Goal: Task Accomplishment & Management: Manage account settings

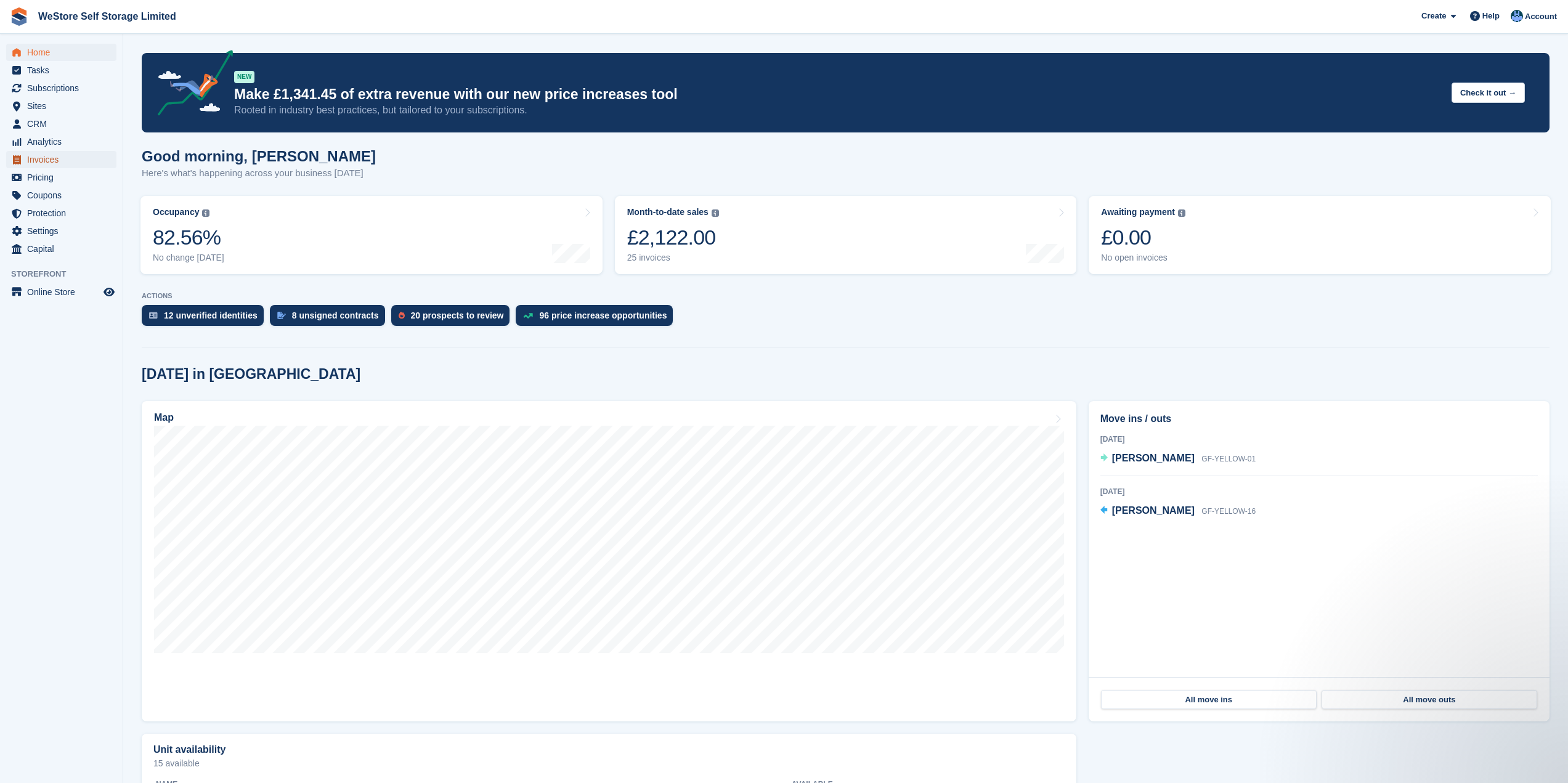
click at [40, 162] on span "Invoices" at bounding box center [64, 159] width 74 height 17
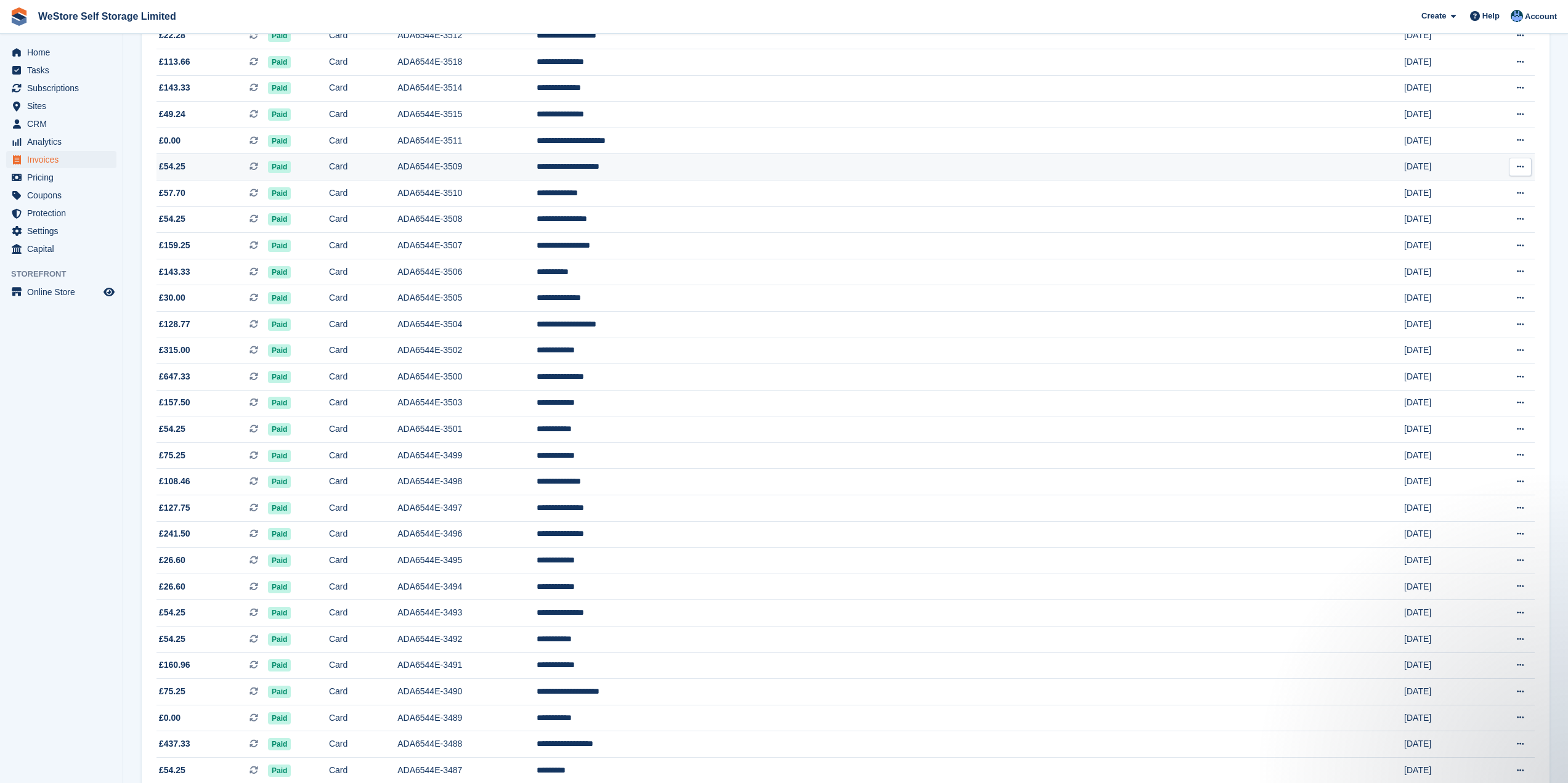
scroll to position [678, 0]
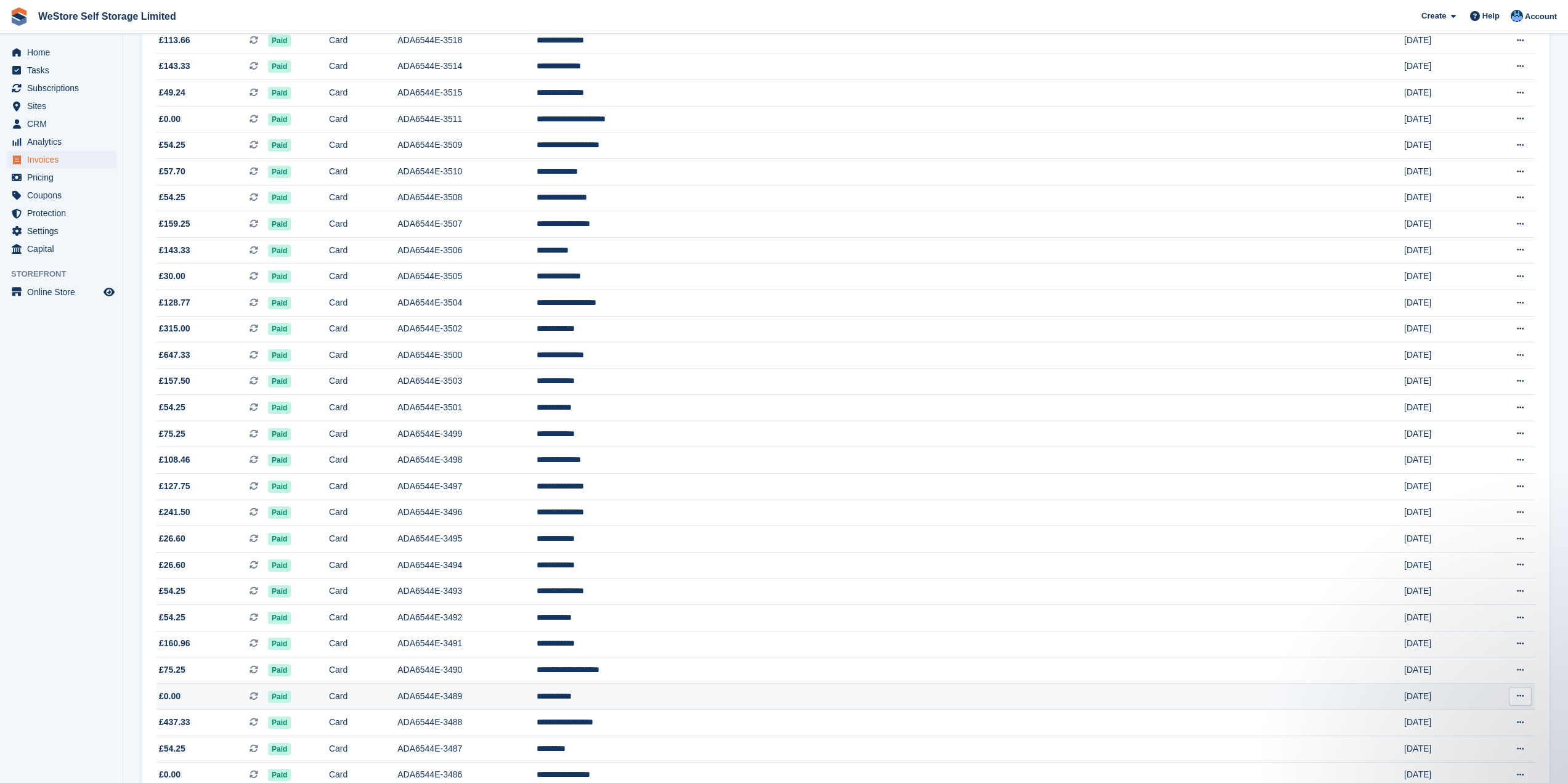
click at [536, 692] on td "ADA6544E-3489" at bounding box center [467, 696] width 139 height 26
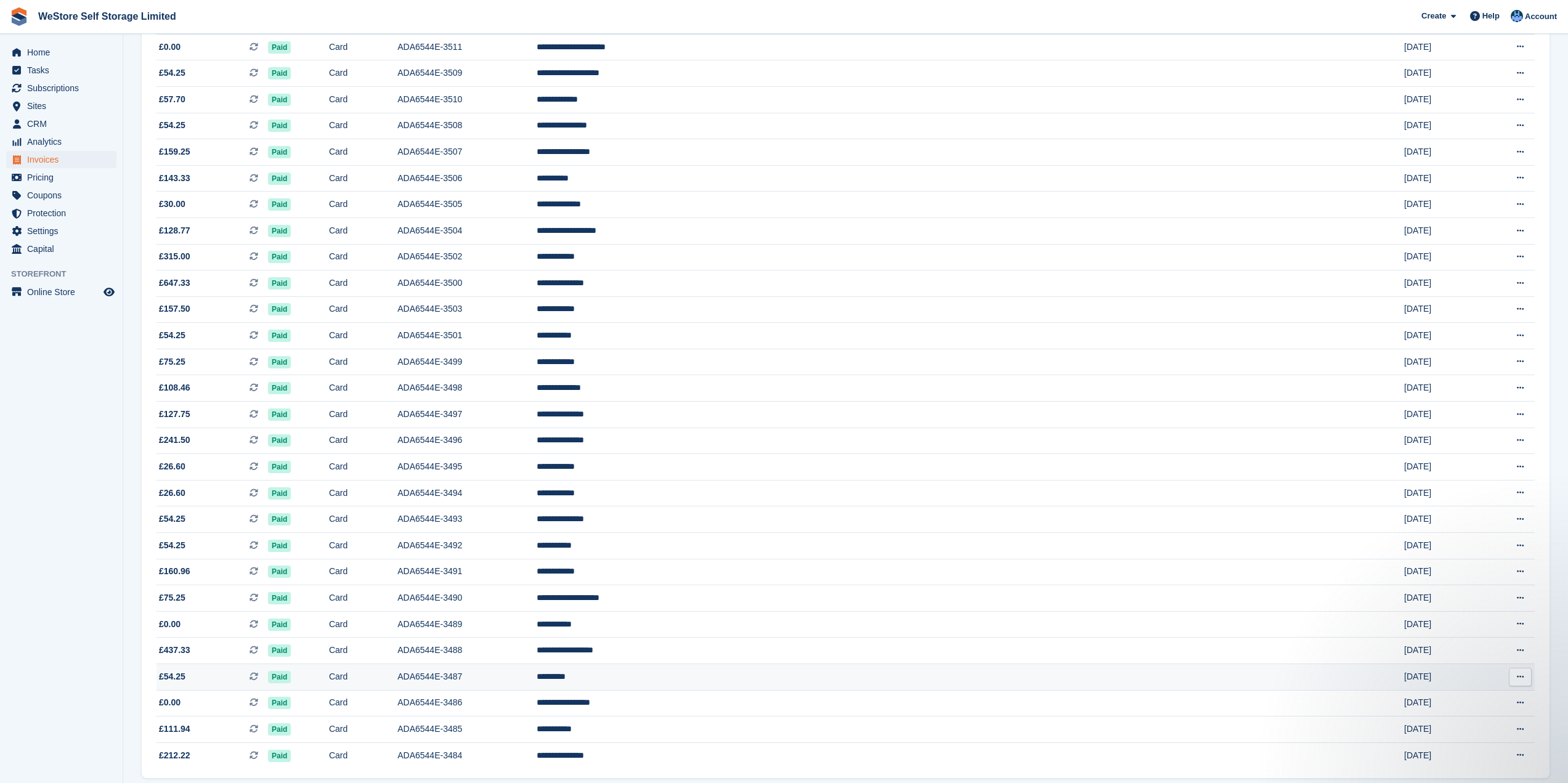
scroll to position [796, 0]
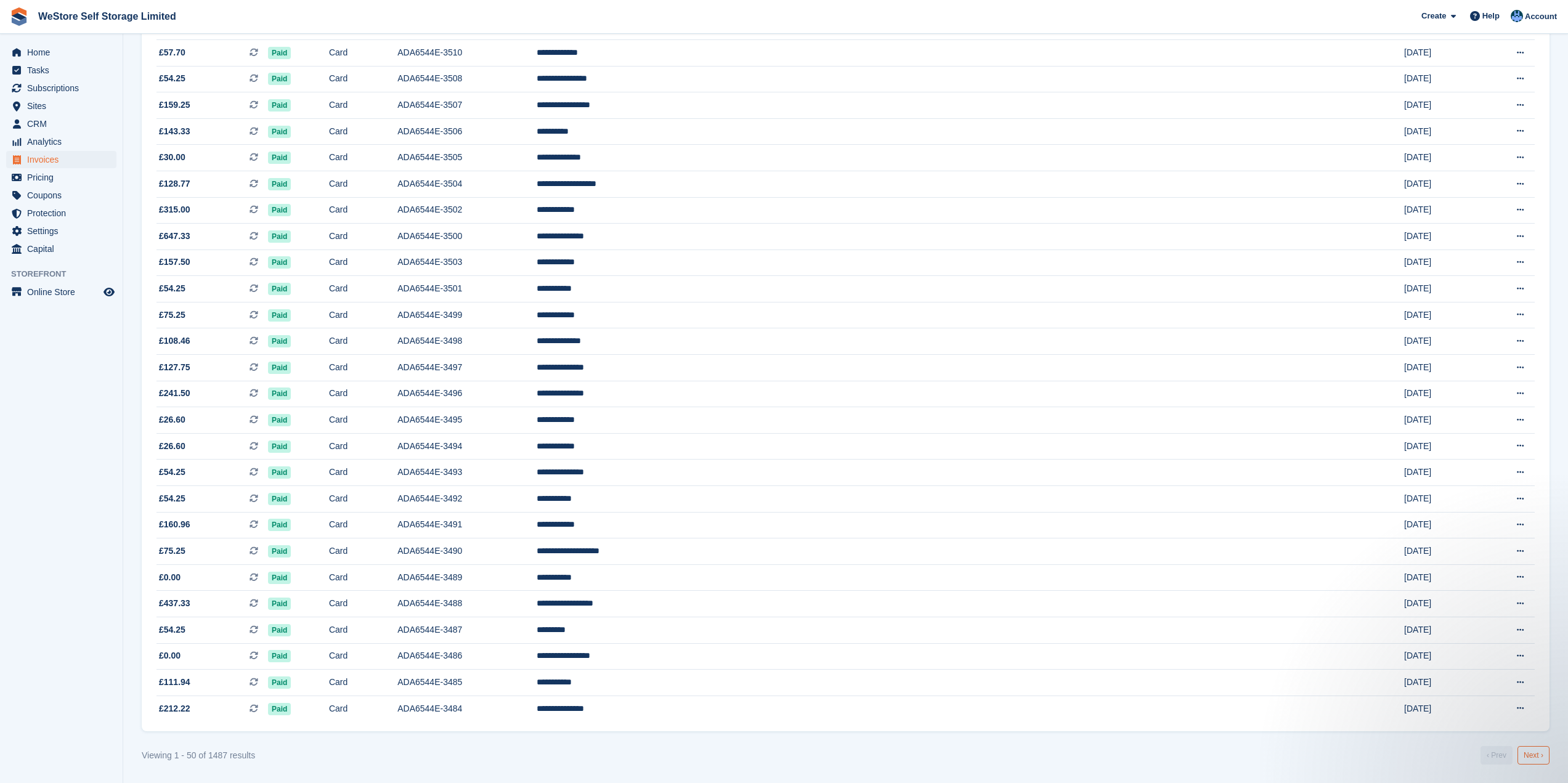
click at [1538, 759] on link "Next ›" at bounding box center [1533, 755] width 32 height 19
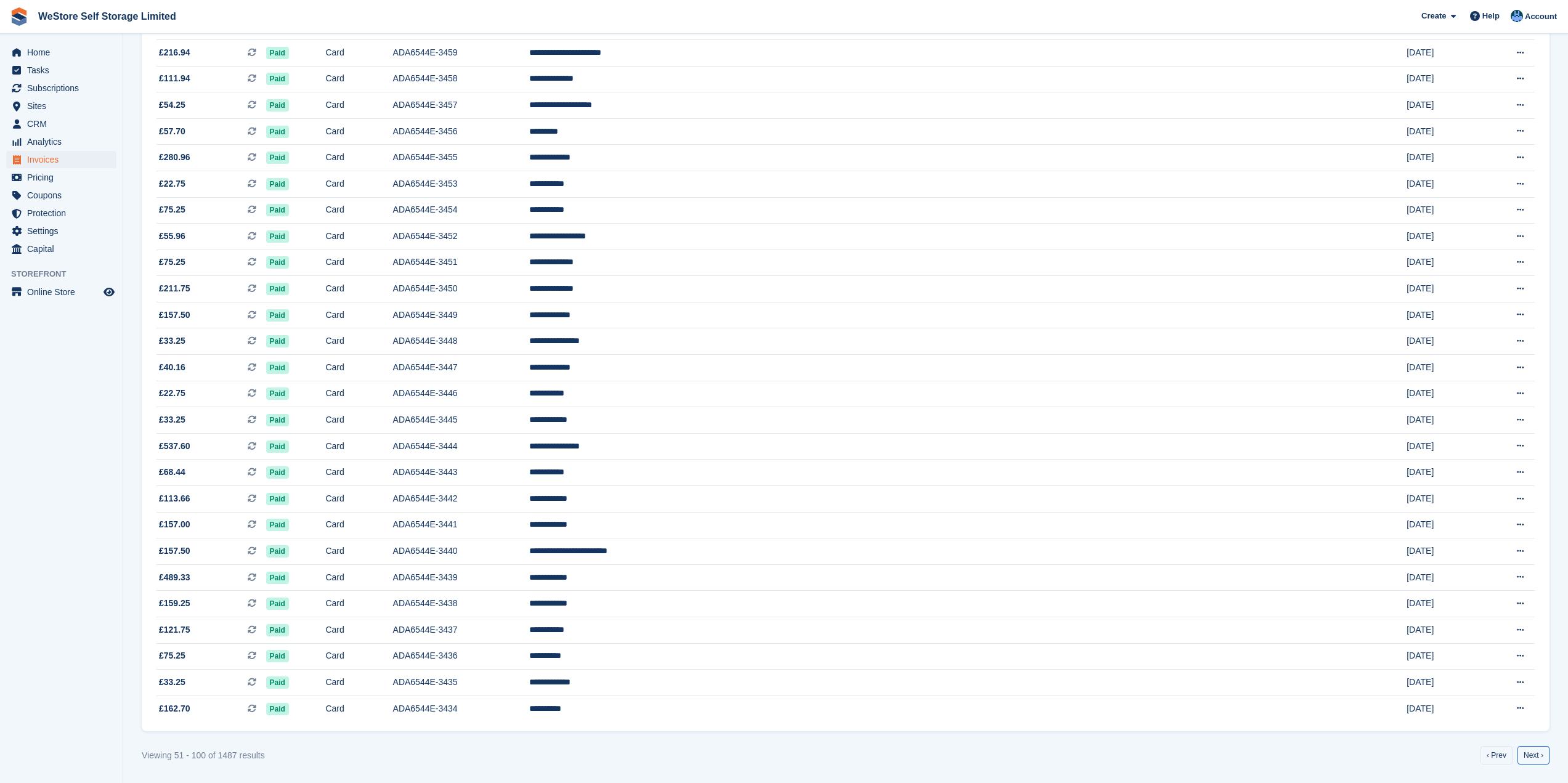
click at [1538, 759] on link "Next ›" at bounding box center [1533, 755] width 32 height 19
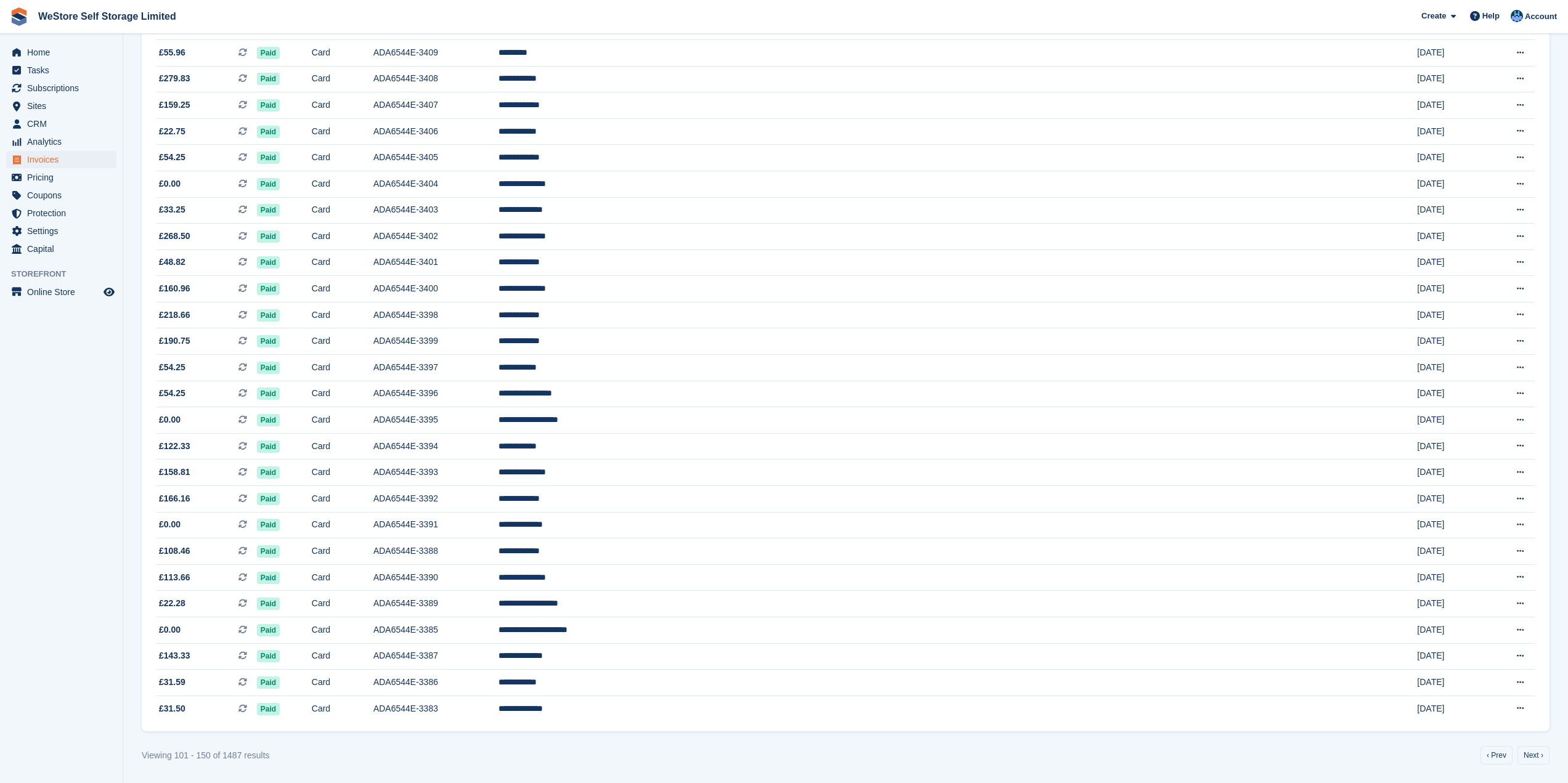
click at [1538, 759] on link "Next ›" at bounding box center [1533, 755] width 32 height 19
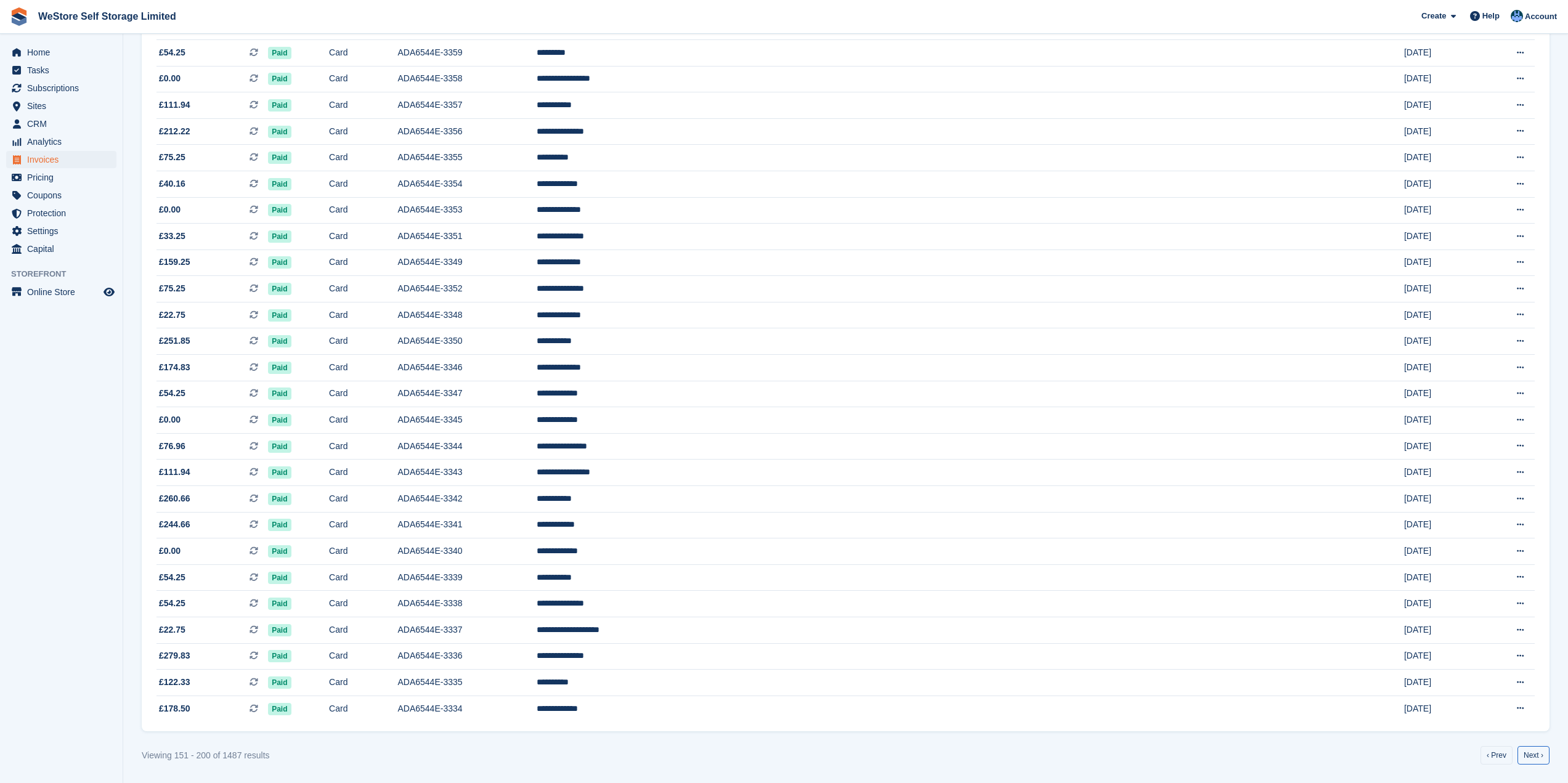
click at [1538, 759] on link "Next ›" at bounding box center [1533, 755] width 32 height 19
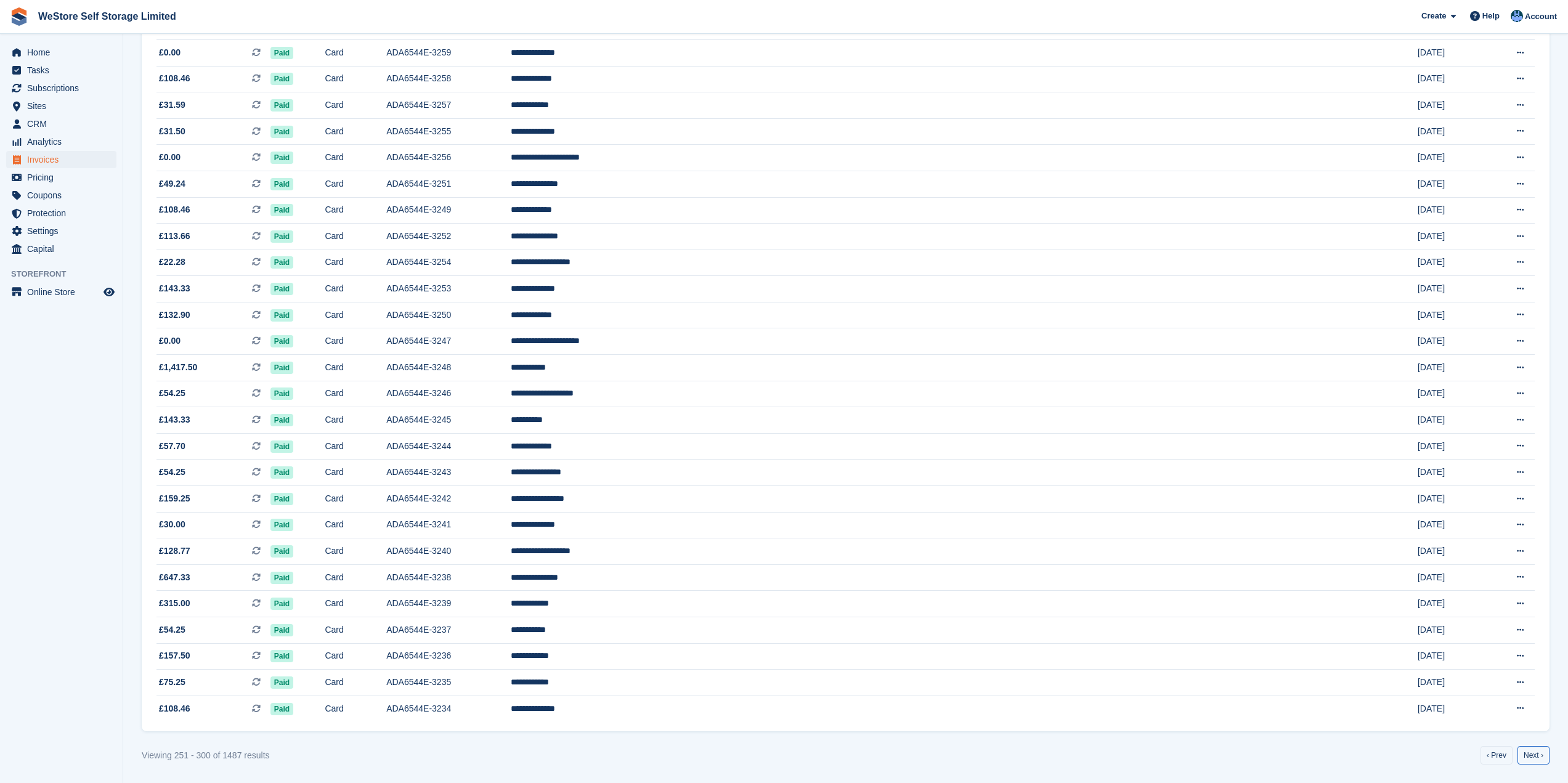
click at [1538, 759] on link "Next ›" at bounding box center [1533, 755] width 32 height 19
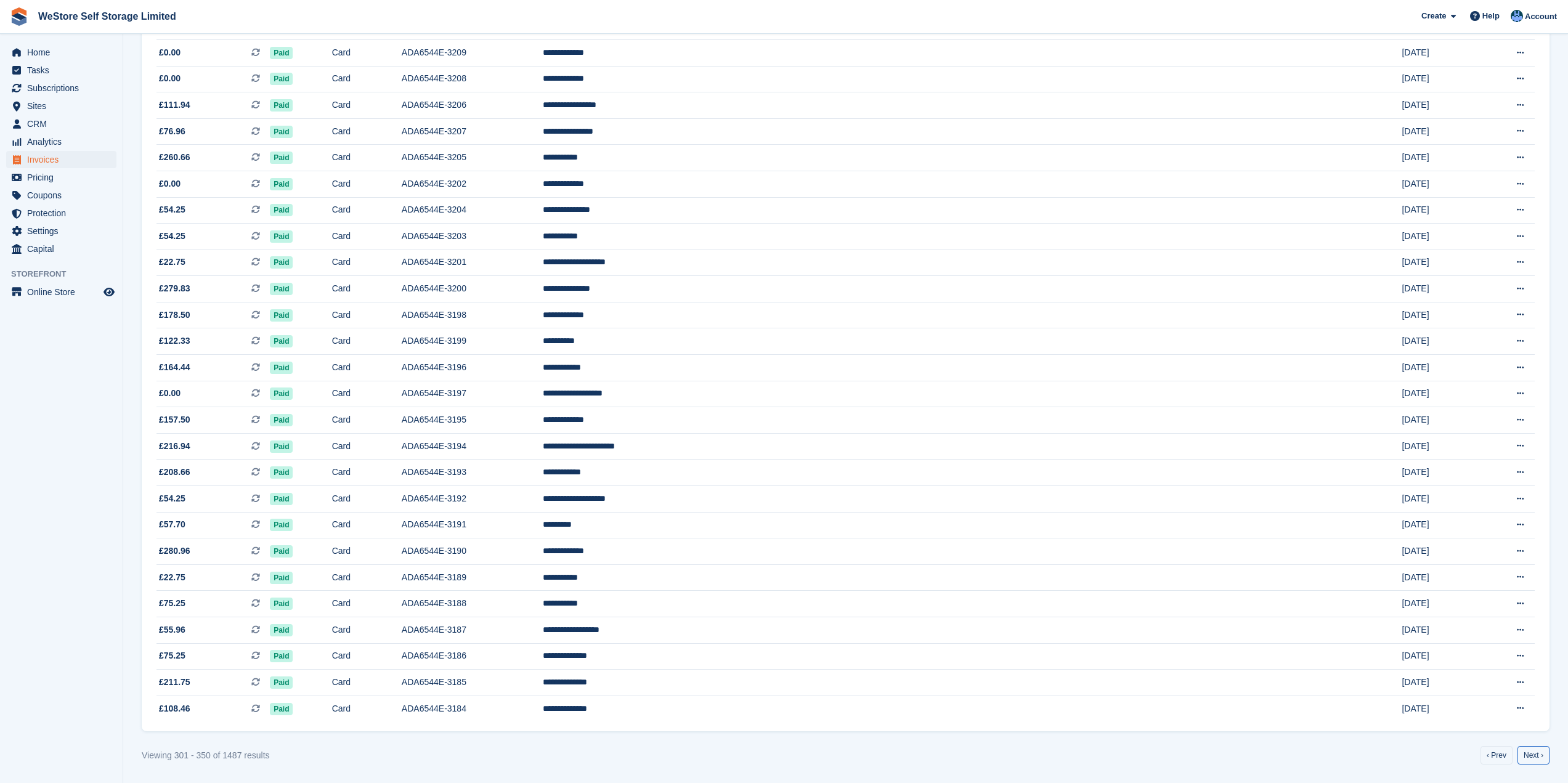
click at [1538, 759] on link "Next ›" at bounding box center [1533, 755] width 32 height 19
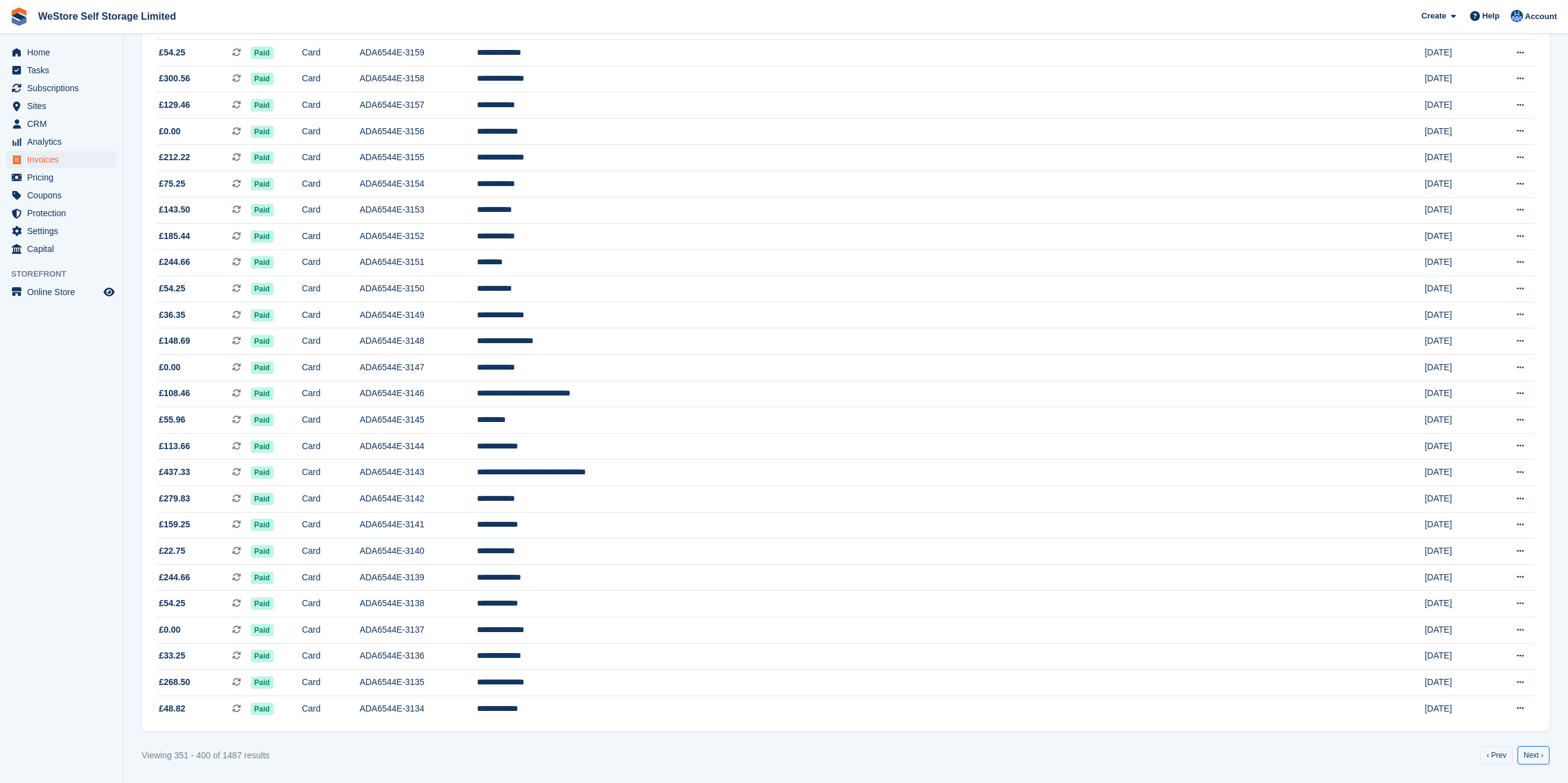
click at [1538, 759] on link "Next ›" at bounding box center [1533, 755] width 32 height 19
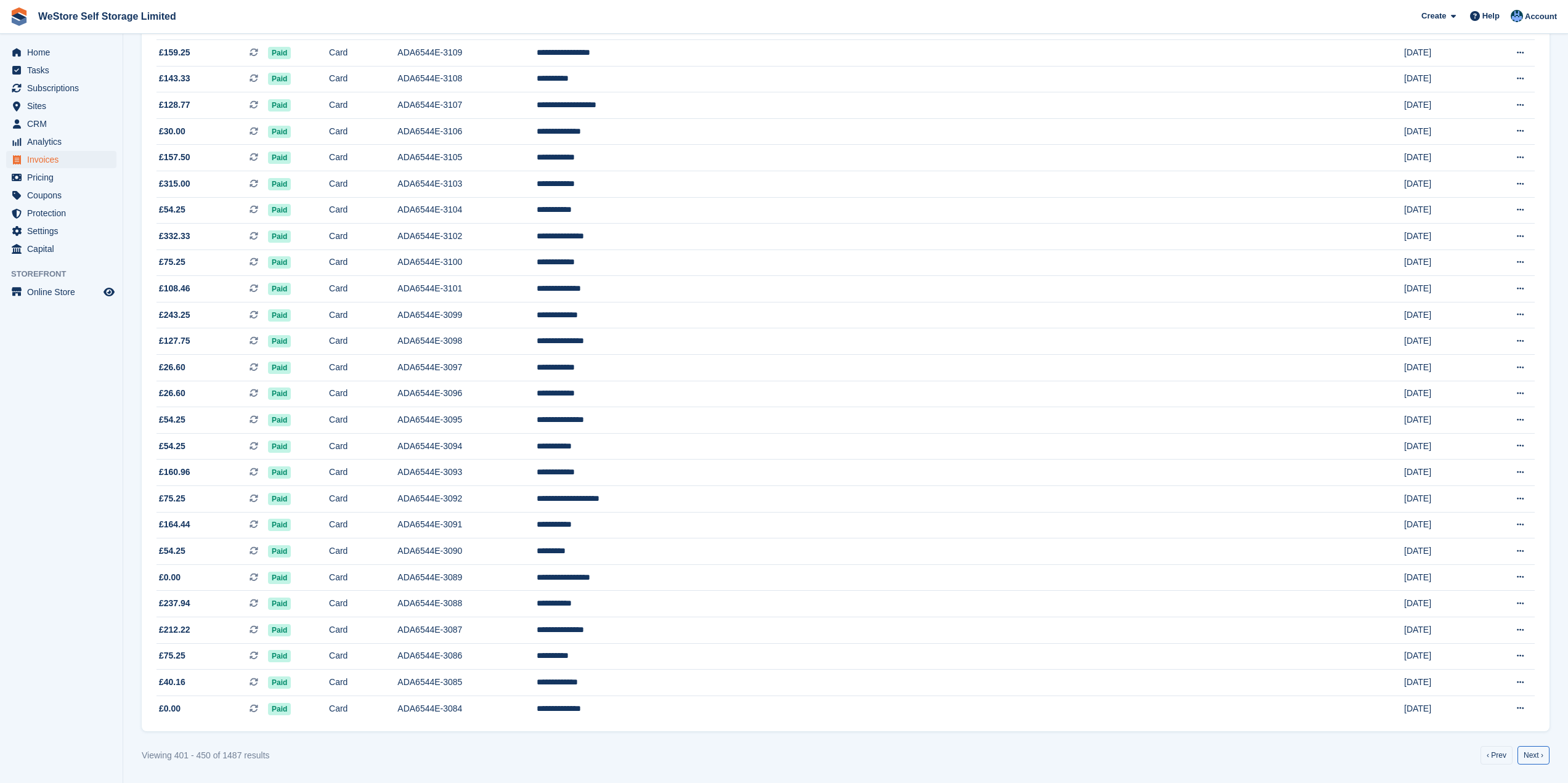
click at [1538, 759] on link "Next ›" at bounding box center [1533, 755] width 32 height 19
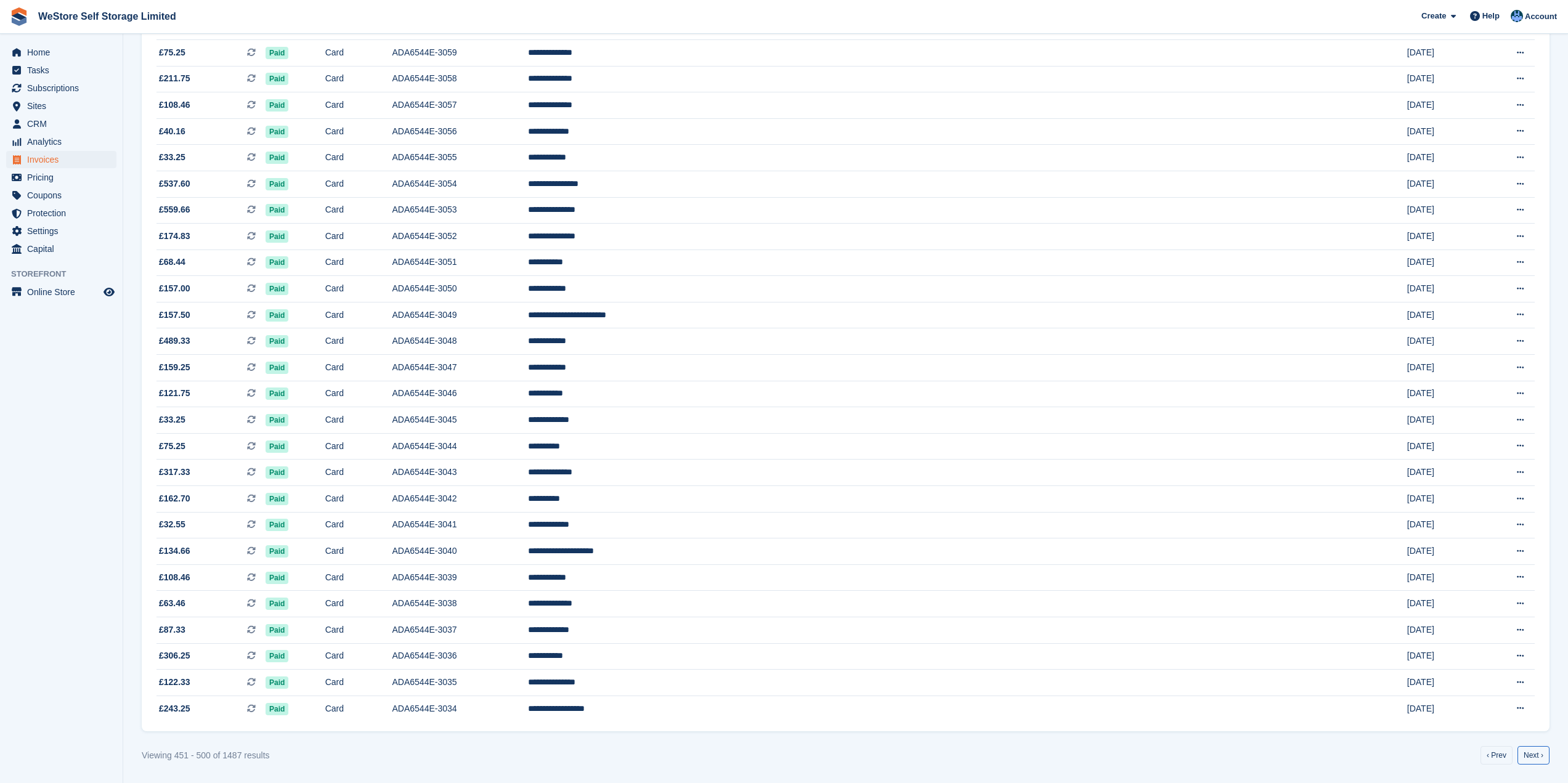
click at [1538, 759] on link "Next ›" at bounding box center [1533, 755] width 32 height 19
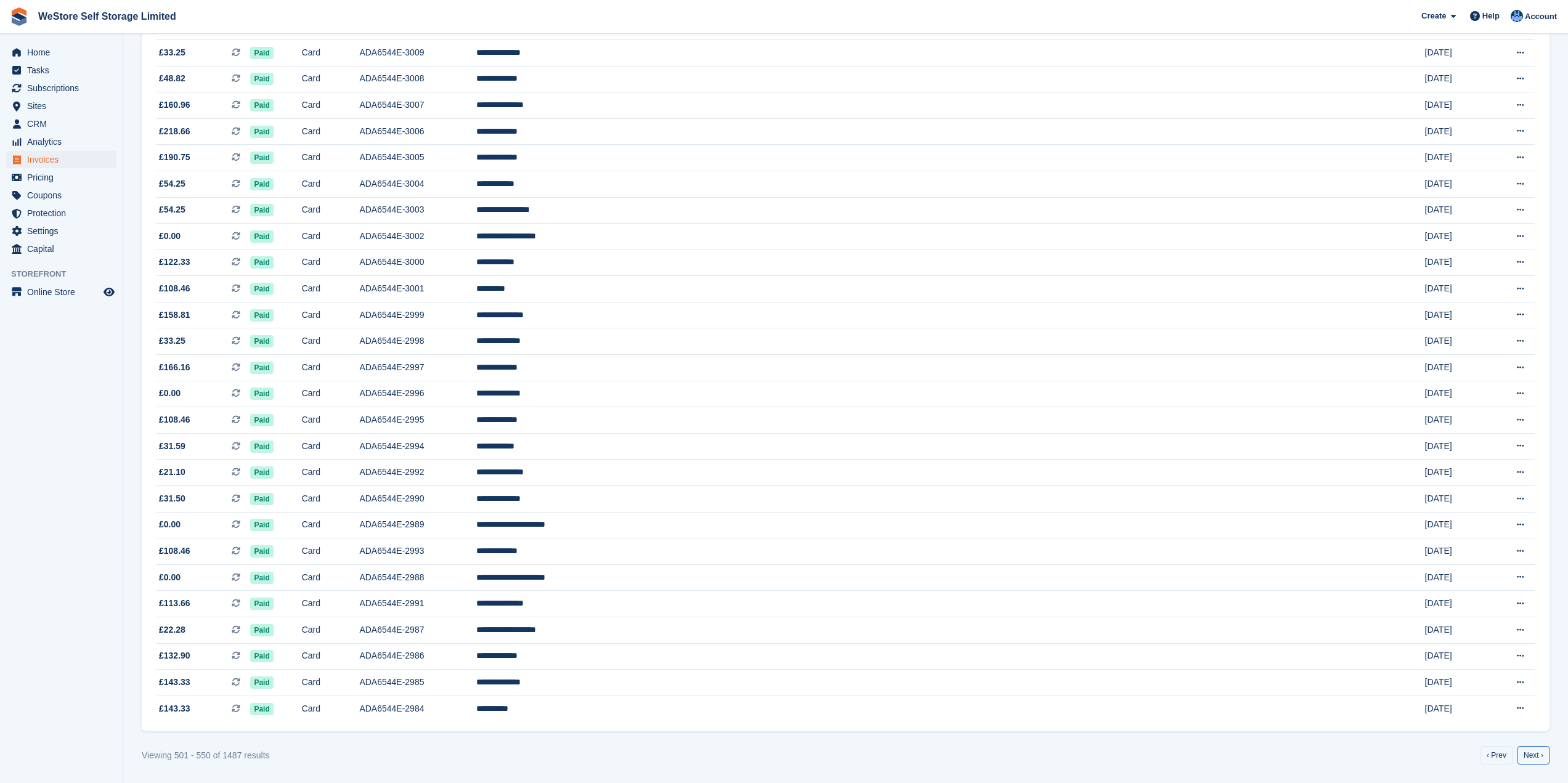
click at [1538, 759] on link "Next ›" at bounding box center [1533, 755] width 32 height 19
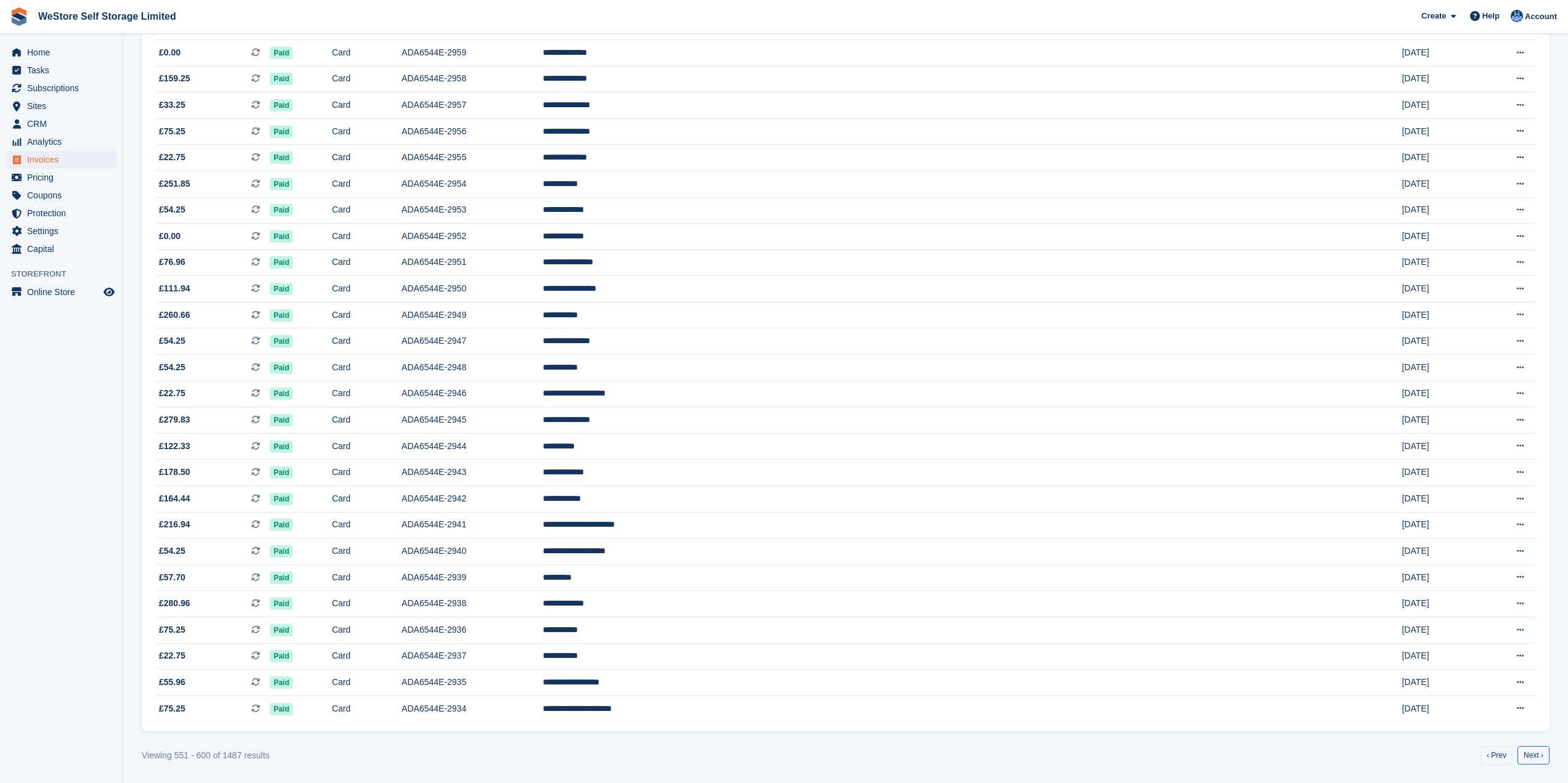
click at [1538, 759] on link "Next ›" at bounding box center [1533, 755] width 32 height 19
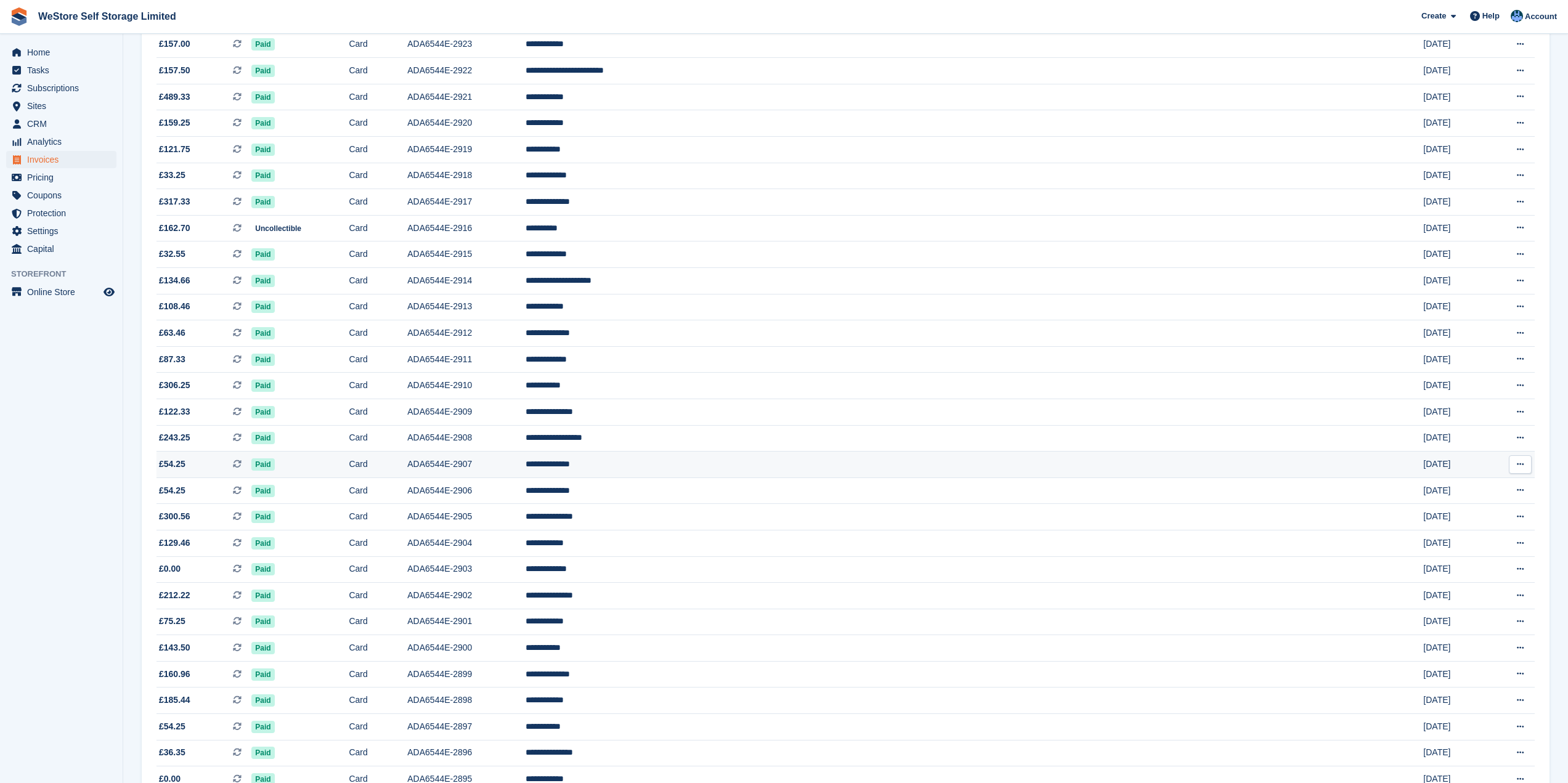
scroll to position [427, 0]
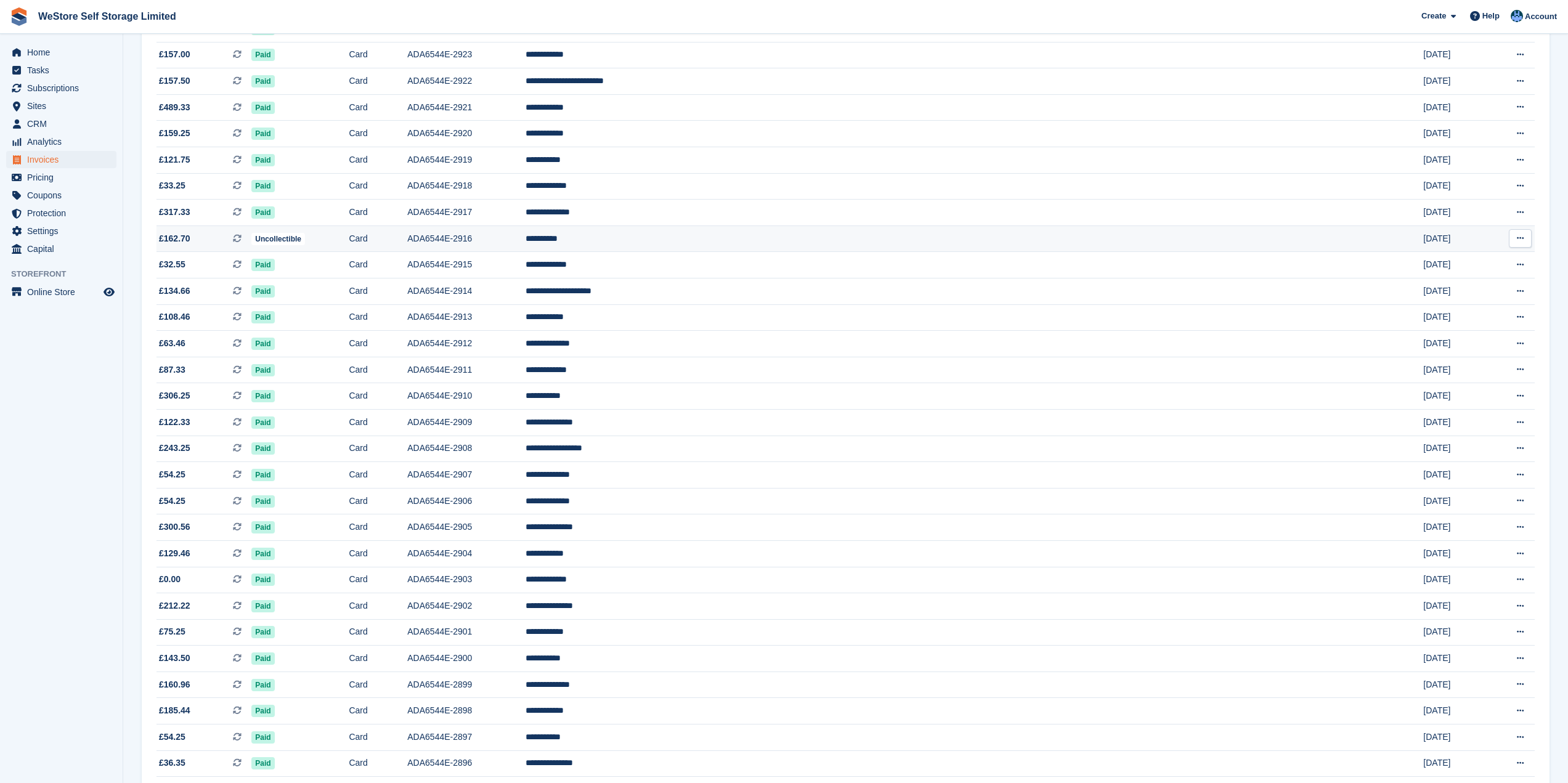
click at [176, 239] on span "£162.70" at bounding box center [174, 238] width 31 height 13
